Goal: Book appointment/travel/reservation

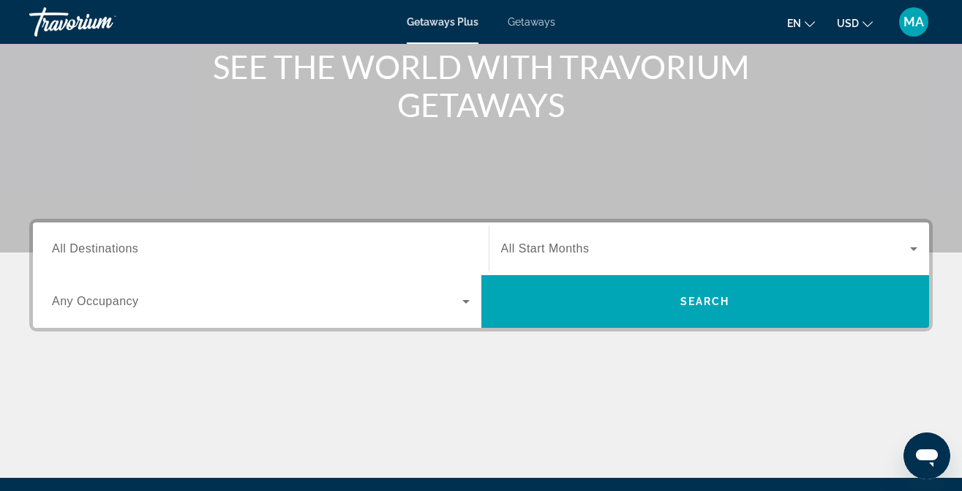
scroll to position [189, 0]
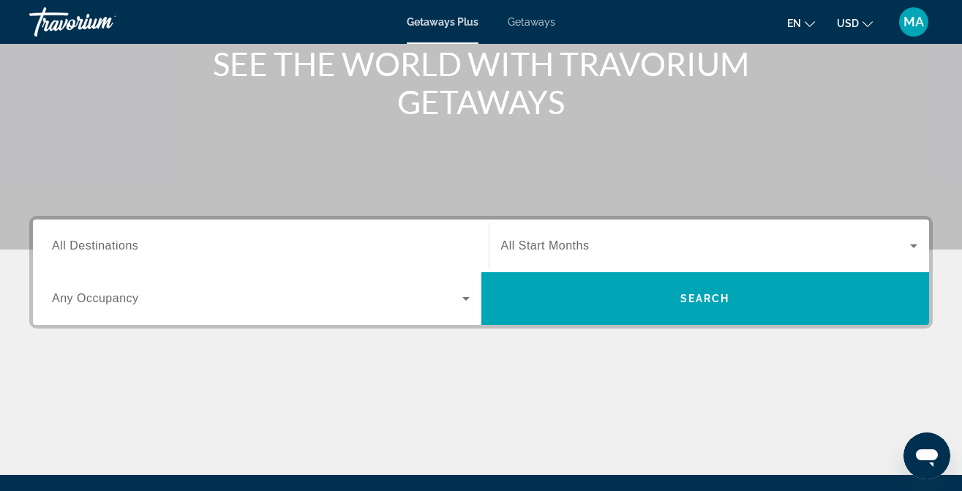
click at [470, 298] on icon "Search widget" at bounding box center [466, 299] width 18 height 18
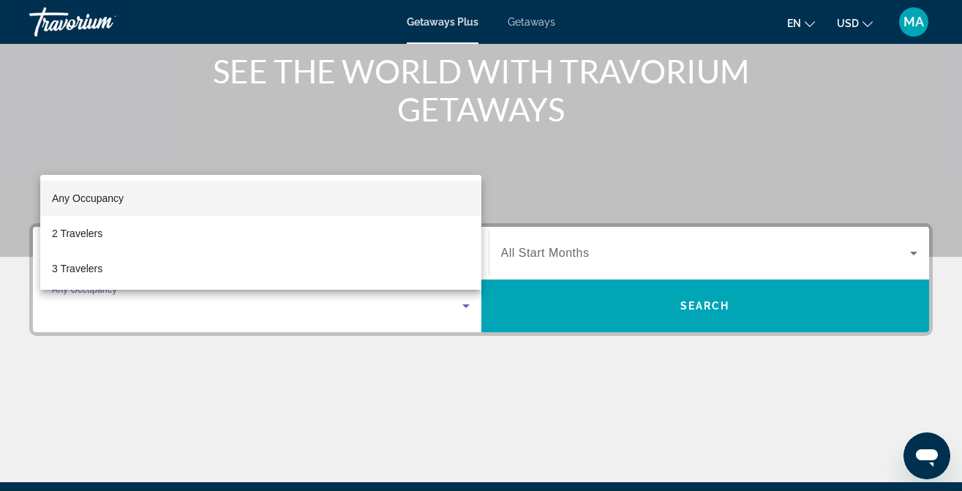
scroll to position [178, 0]
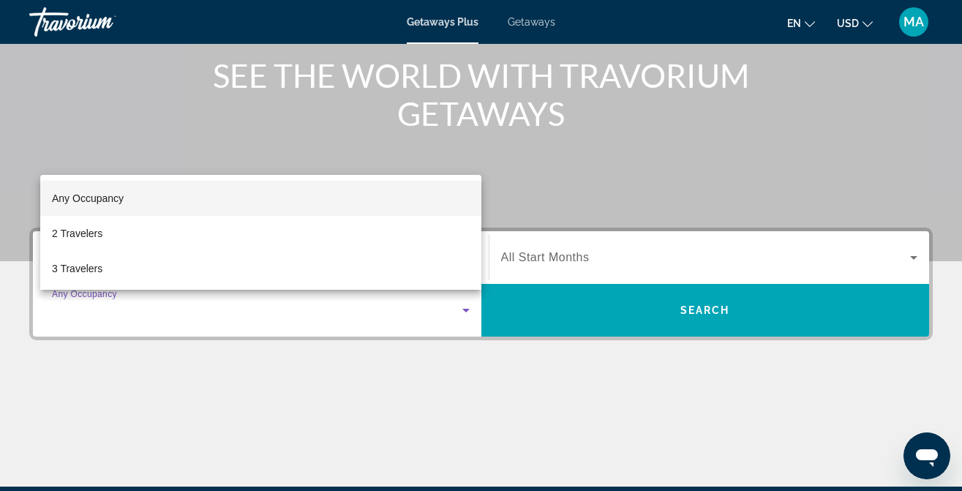
click at [559, 258] on div at bounding box center [481, 245] width 962 height 491
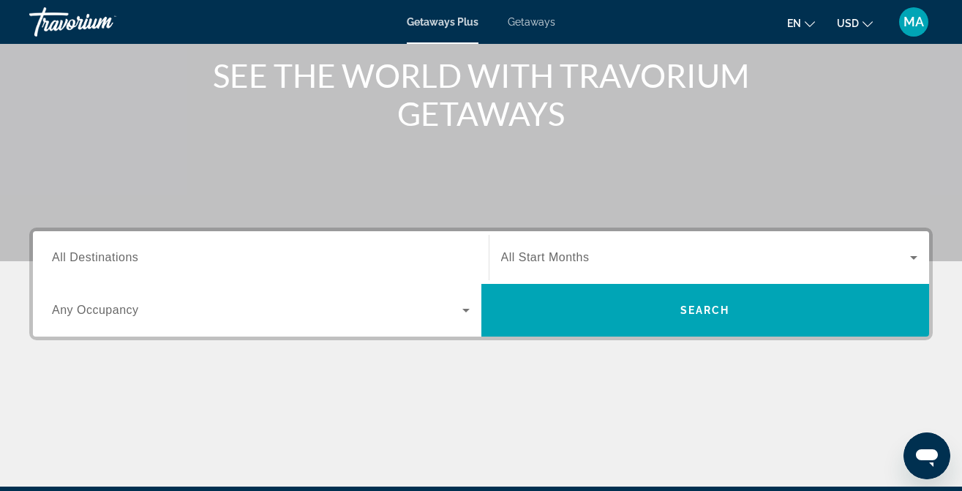
click at [559, 258] on span "All Start Months" at bounding box center [545, 257] width 88 height 12
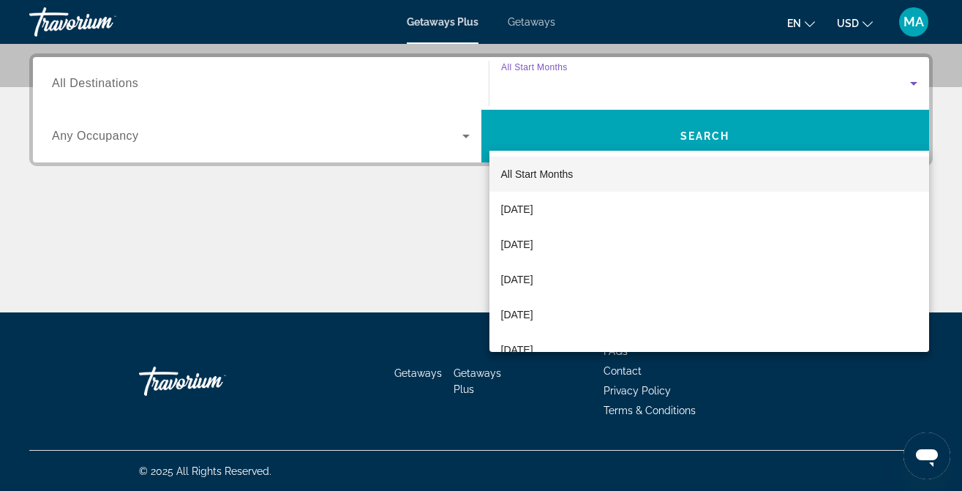
scroll to position [353, 0]
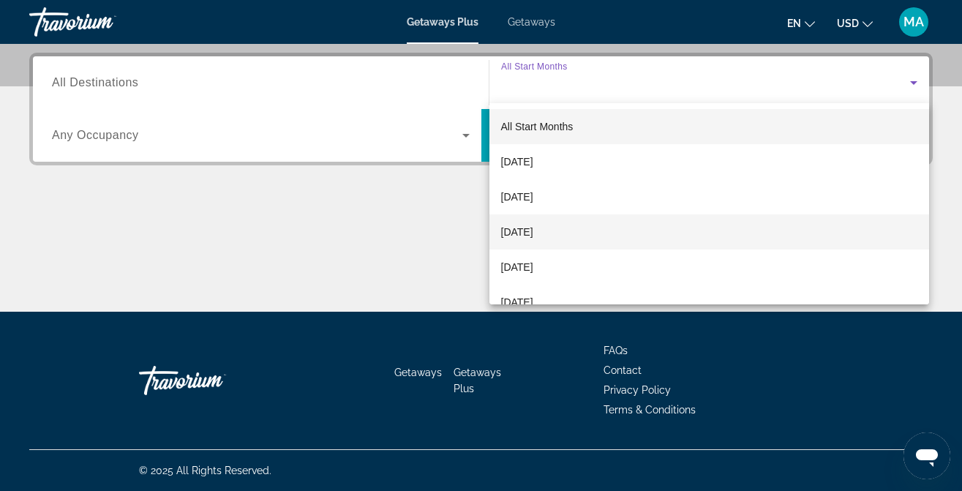
click at [533, 238] on span "[DATE]" at bounding box center [517, 232] width 32 height 18
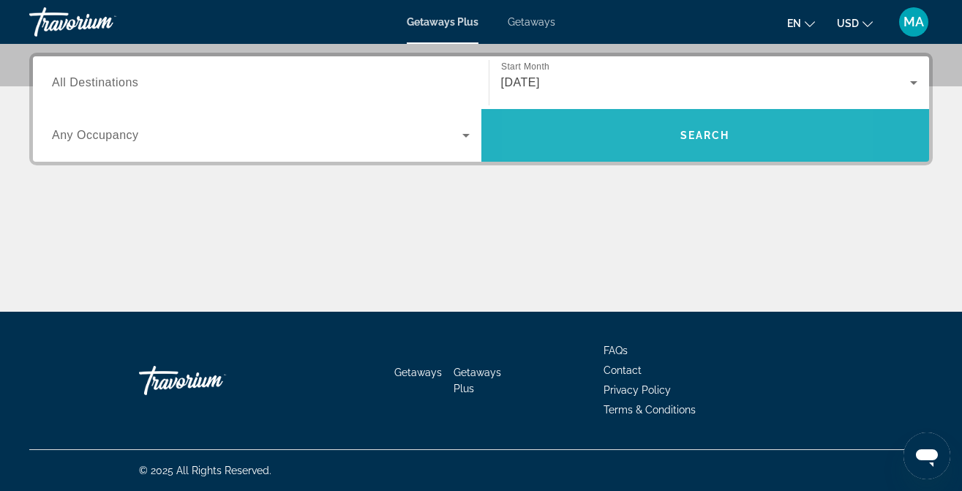
click at [623, 122] on span "Search" at bounding box center [705, 135] width 448 height 35
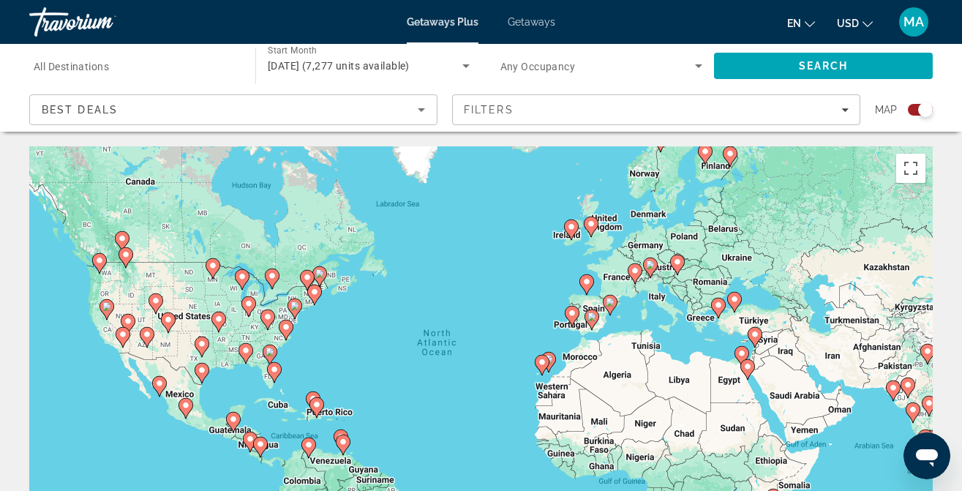
click at [157, 296] on icon "Main content" at bounding box center [154, 303] width 13 height 19
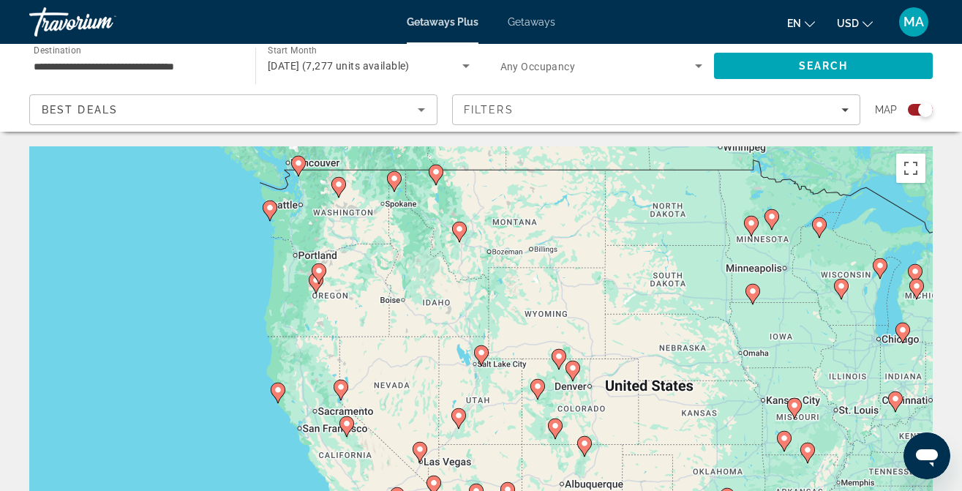
click at [486, 358] on gmp-advanced-marker "Main content" at bounding box center [481, 355] width 15 height 22
type input "**********"
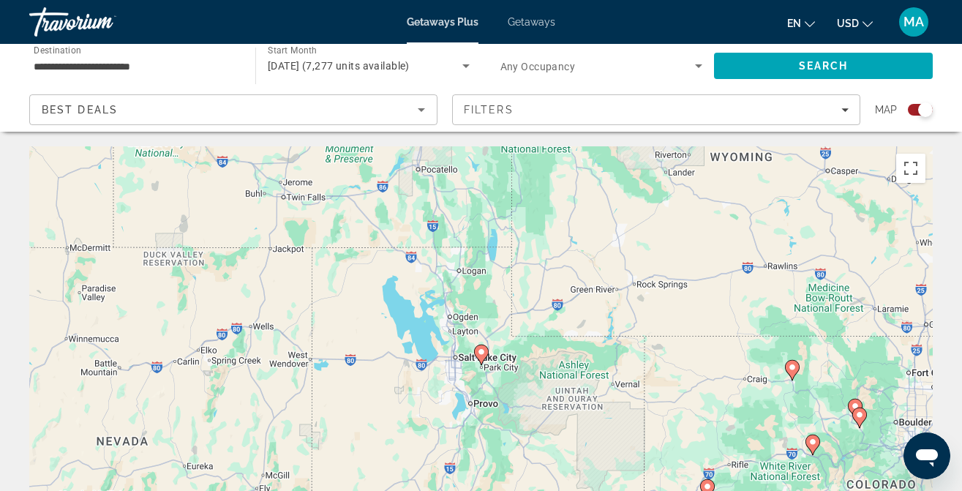
click at [333, 102] on div "Best Deals" at bounding box center [230, 110] width 376 height 18
